Goal: Information Seeking & Learning: Learn about a topic

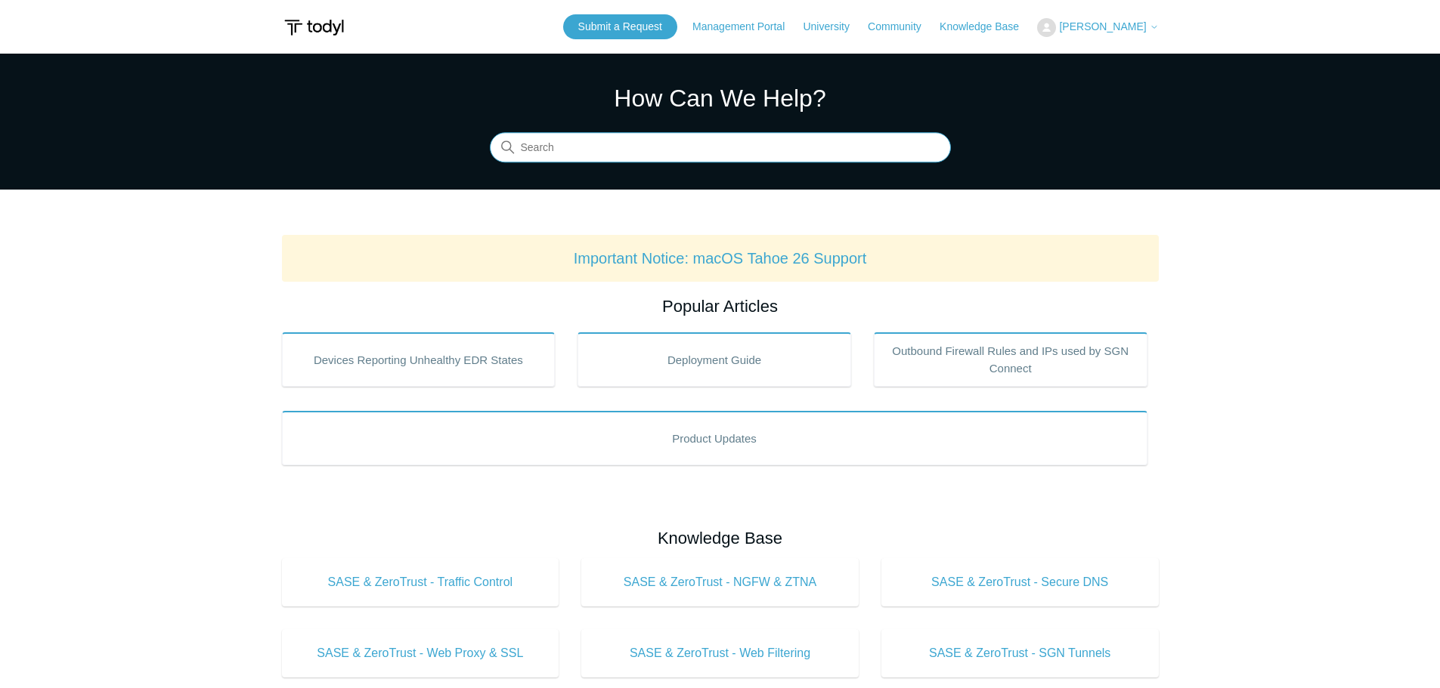
click at [552, 142] on input "Search" at bounding box center [720, 148] width 461 height 30
type input "app"
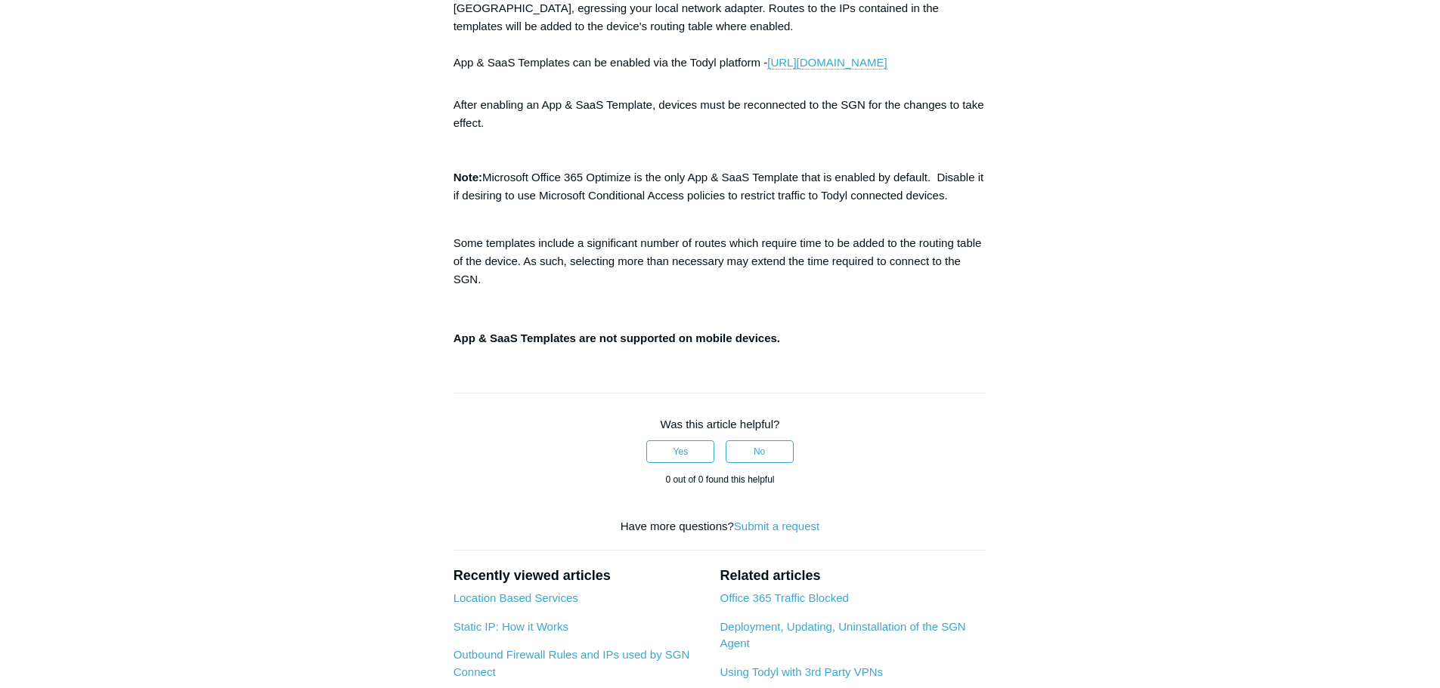
scroll to position [76, 0]
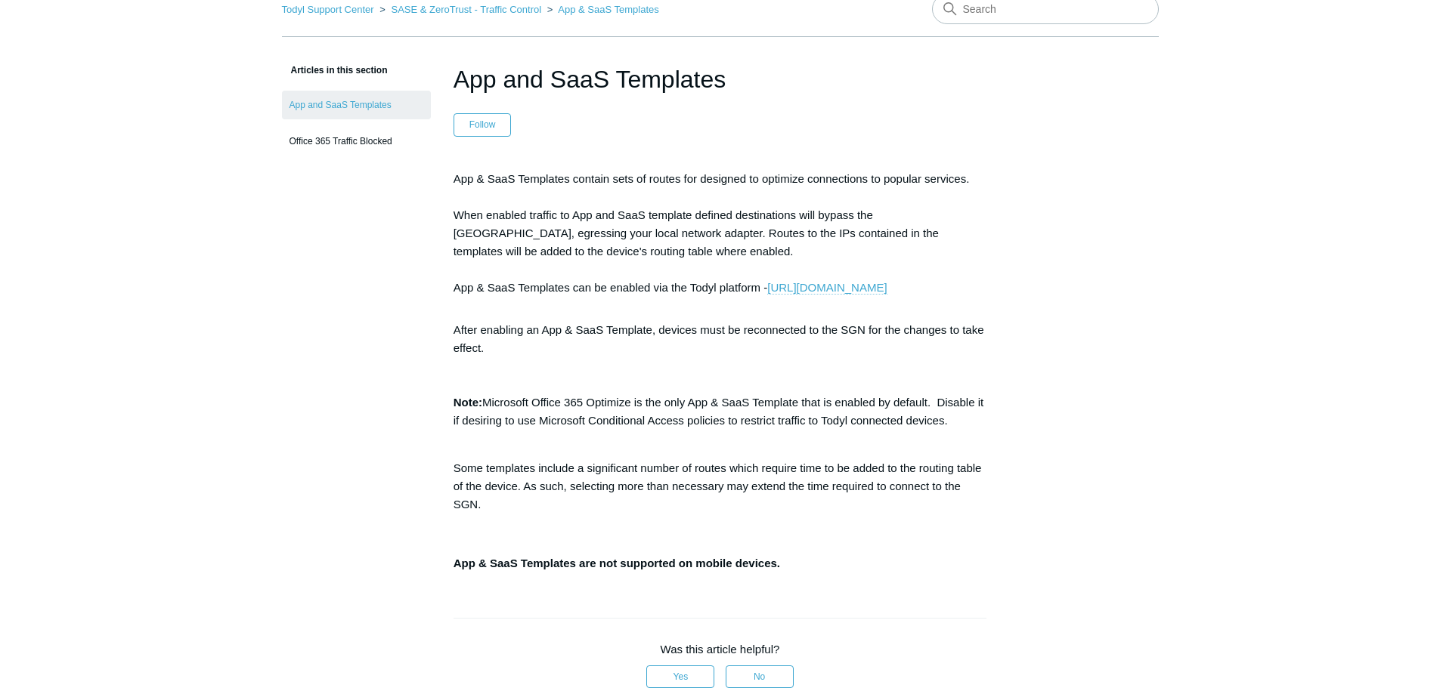
click at [767, 295] on link "[URL][DOMAIN_NAME]" at bounding box center [826, 288] width 119 height 14
click at [767, 295] on link "https://portal.todyl.com/policy/routetemplate" at bounding box center [826, 288] width 119 height 14
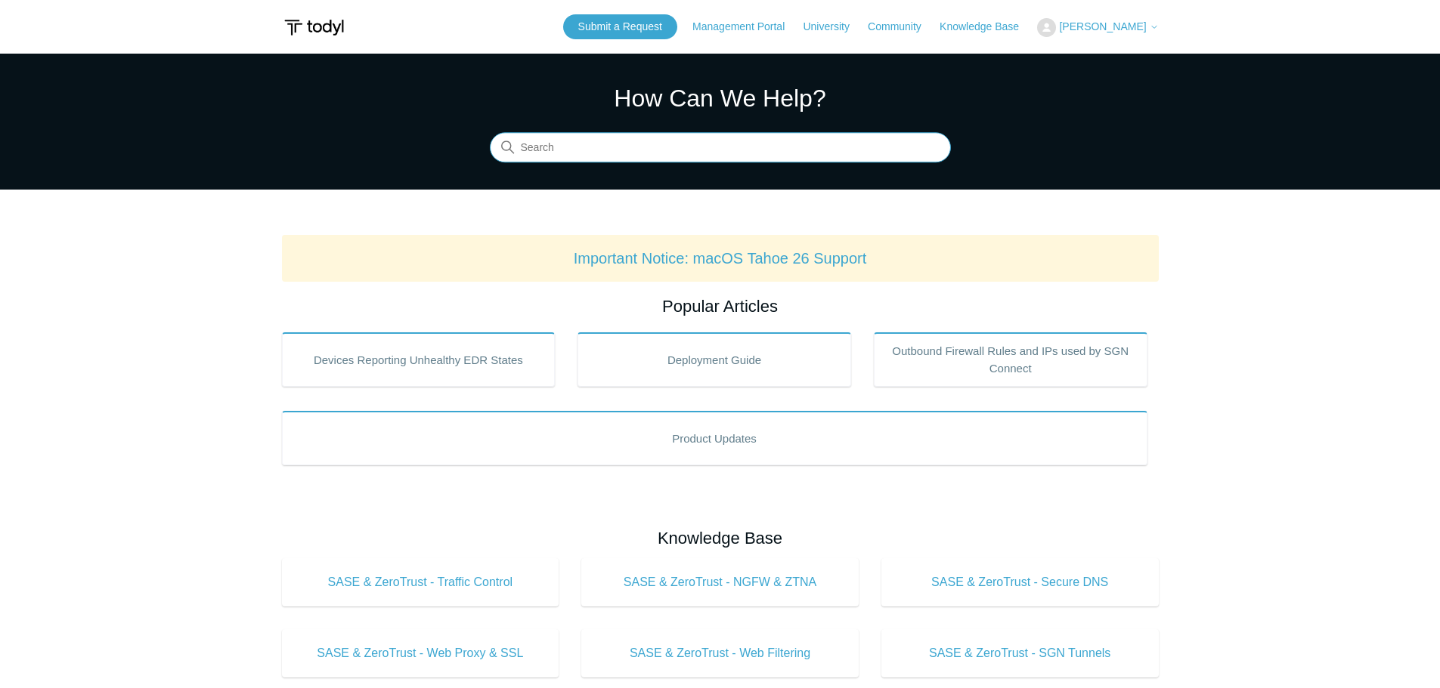
click at [563, 158] on input "Search" at bounding box center [720, 148] width 461 height 30
type input "saas"
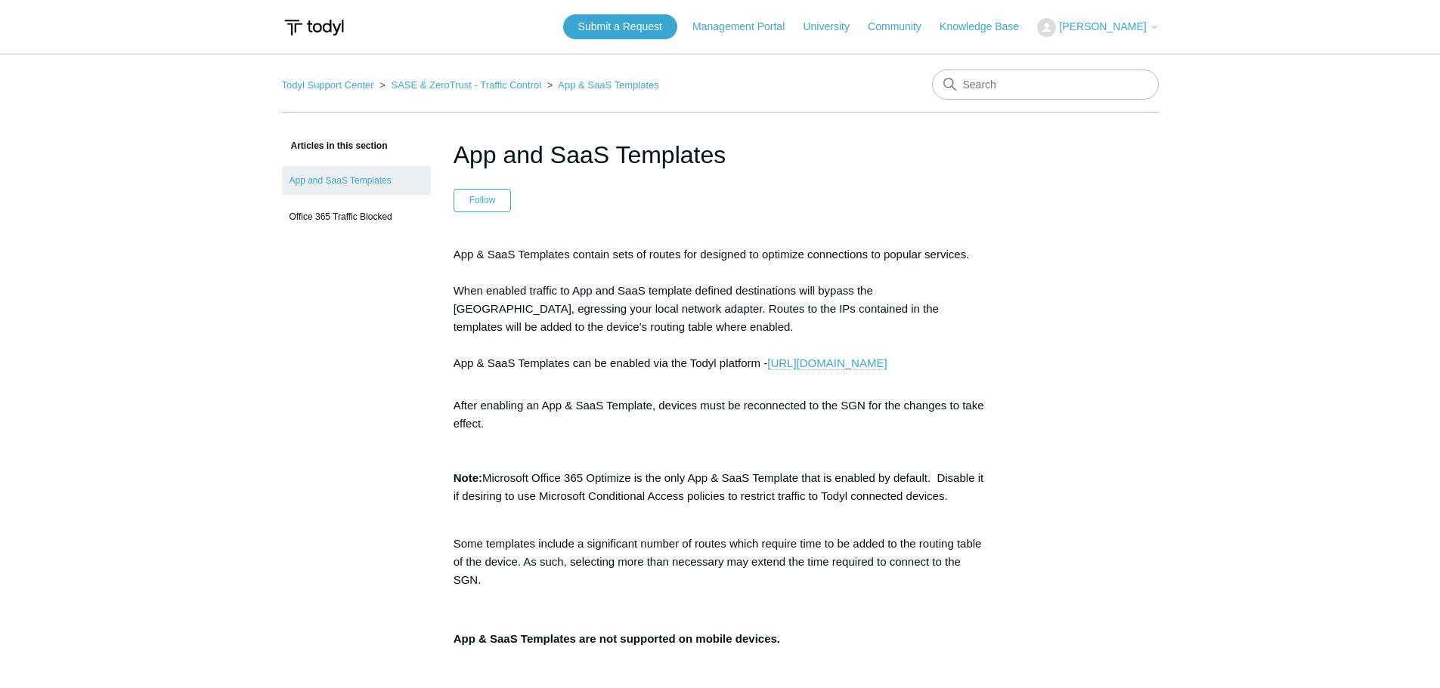
click at [767, 370] on link "[URL][DOMAIN_NAME]" at bounding box center [826, 364] width 119 height 14
click at [981, 90] on input "Search" at bounding box center [1045, 85] width 227 height 30
type input "connection policy"
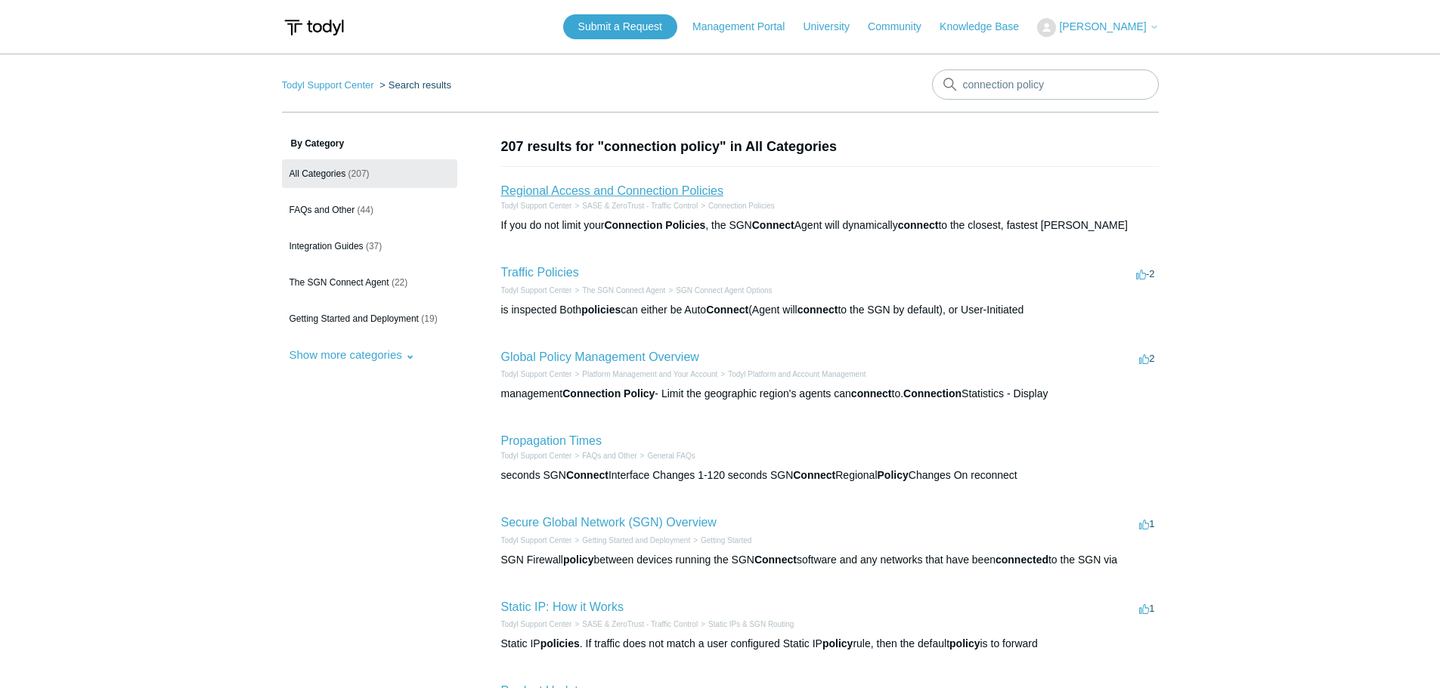
click at [667, 189] on link "Regional Access and Connection Policies" at bounding box center [612, 190] width 222 height 13
